Goal: Task Accomplishment & Management: Manage account settings

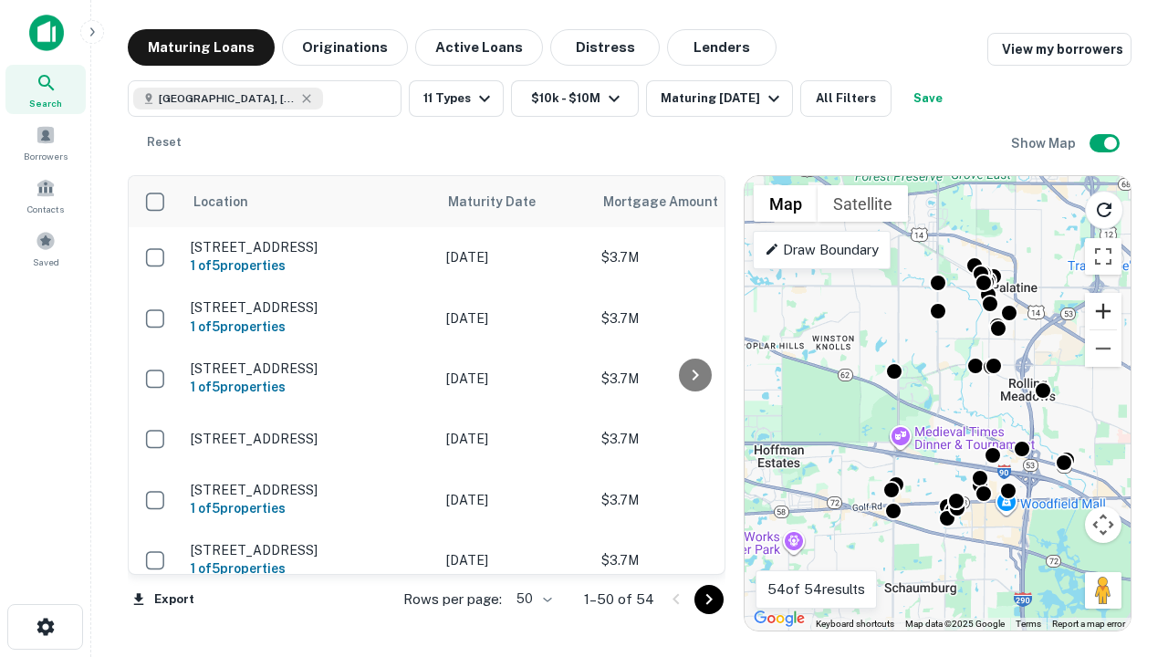
click at [1103, 311] on button "Zoom in" at bounding box center [1103, 311] width 37 height 37
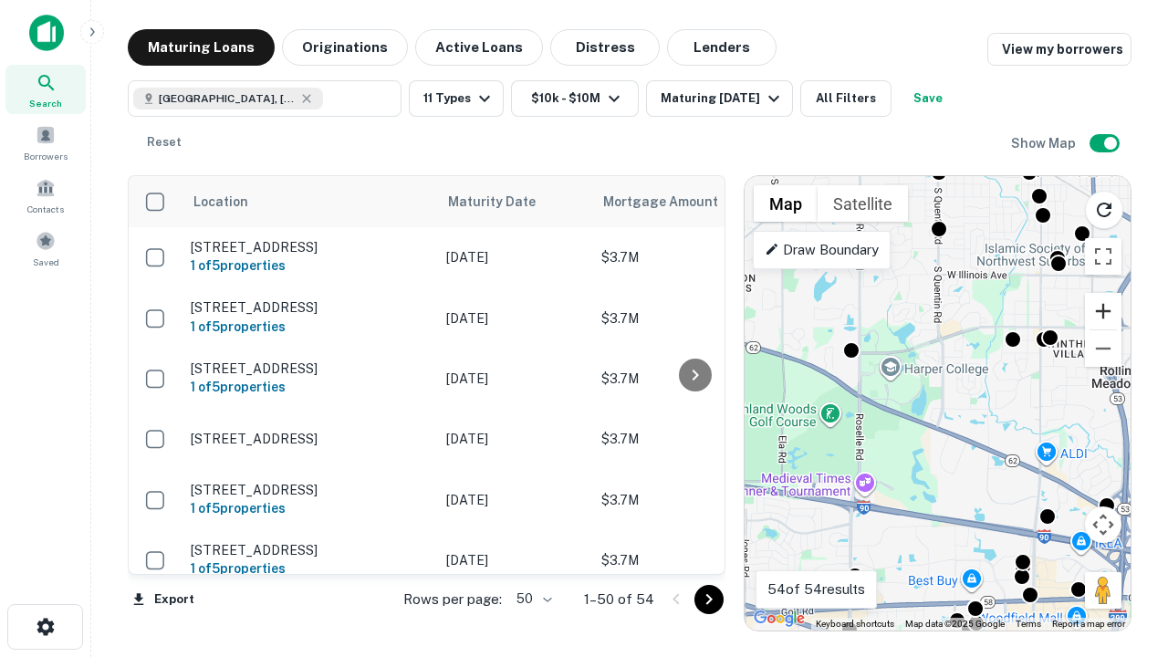
click at [1103, 311] on button "Zoom in" at bounding box center [1103, 311] width 37 height 37
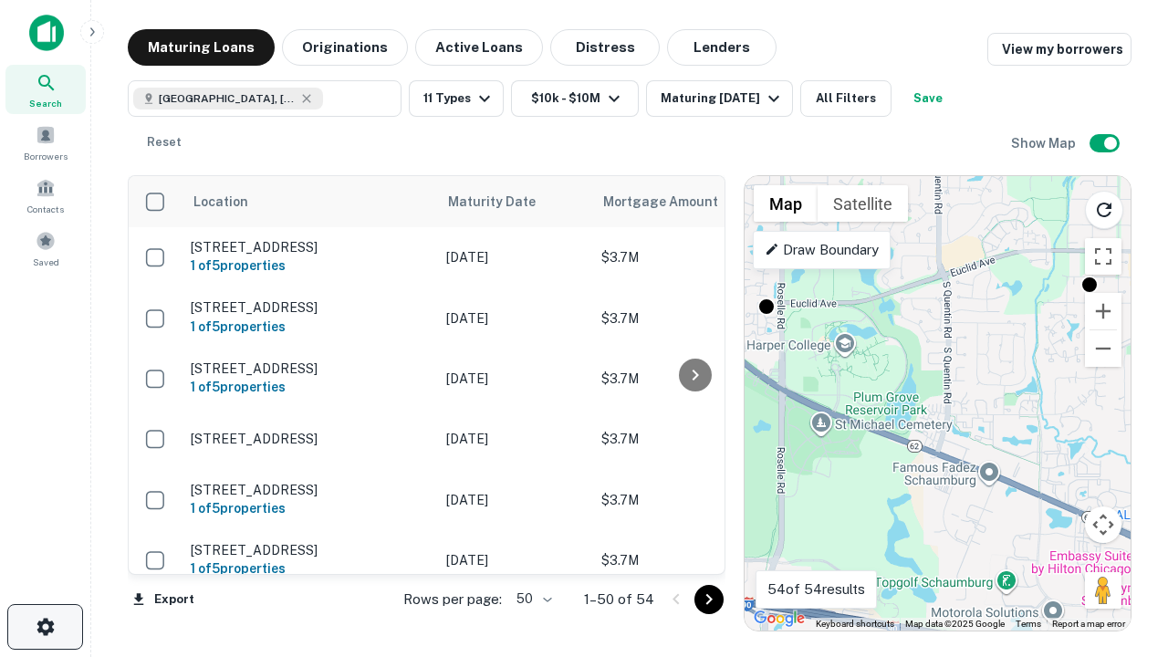
click at [45, 627] on icon "button" at bounding box center [46, 627] width 22 height 22
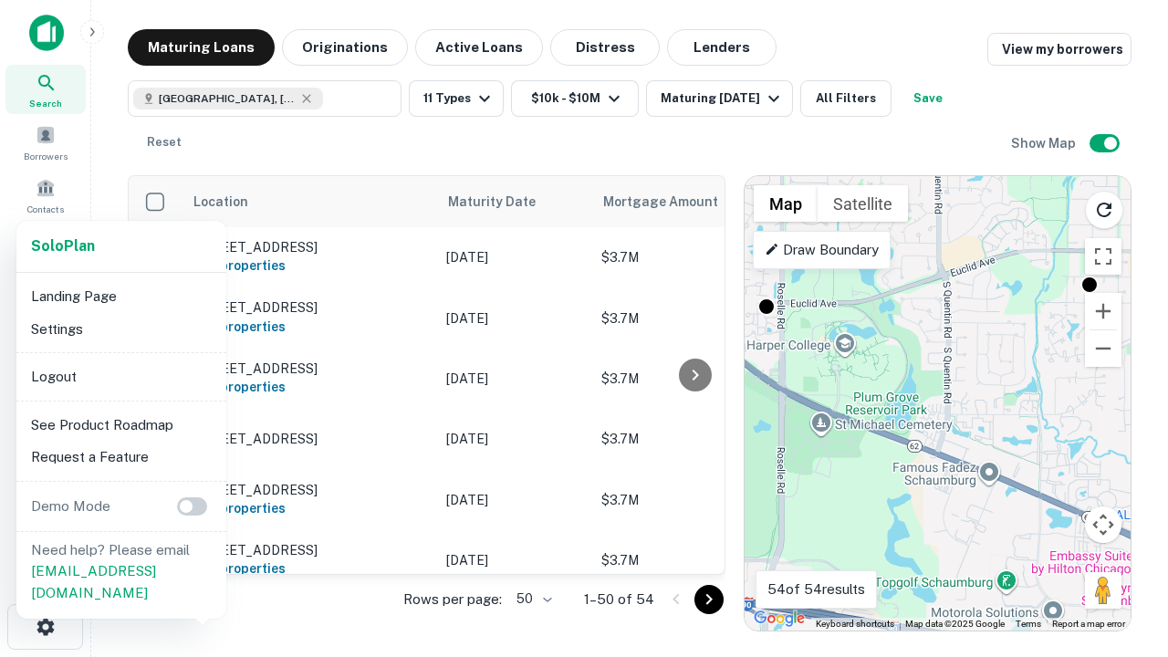
click at [120, 376] on li "Logout" at bounding box center [121, 376] width 195 height 33
